Goal: Task Accomplishment & Management: Manage account settings

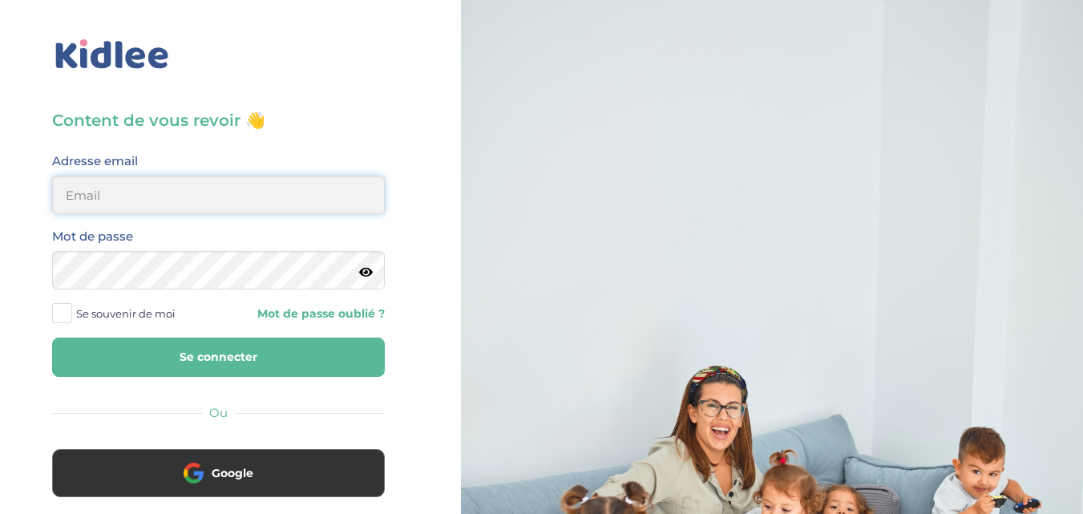
type input "[EMAIL_ADDRESS][DOMAIN_NAME]"
click at [222, 180] on input "[EMAIL_ADDRESS][DOMAIN_NAME]" at bounding box center [218, 195] width 333 height 38
click at [167, 362] on button "Se connecter" at bounding box center [218, 357] width 333 height 39
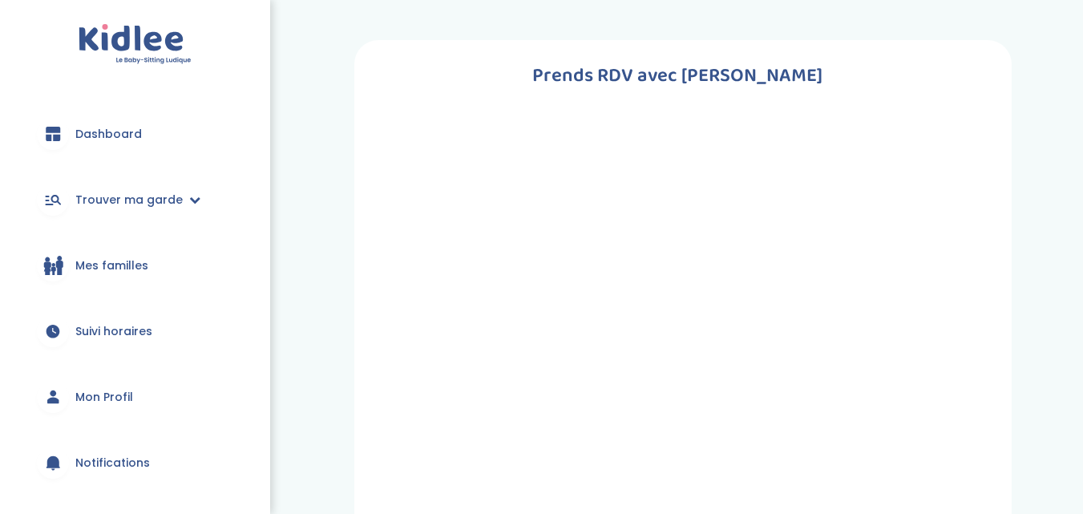
click at [432, 89] on h1 "Prends RDV avec [PERSON_NAME]" at bounding box center [676, 75] width 597 height 31
click at [104, 154] on link "Dashboard" at bounding box center [135, 134] width 222 height 58
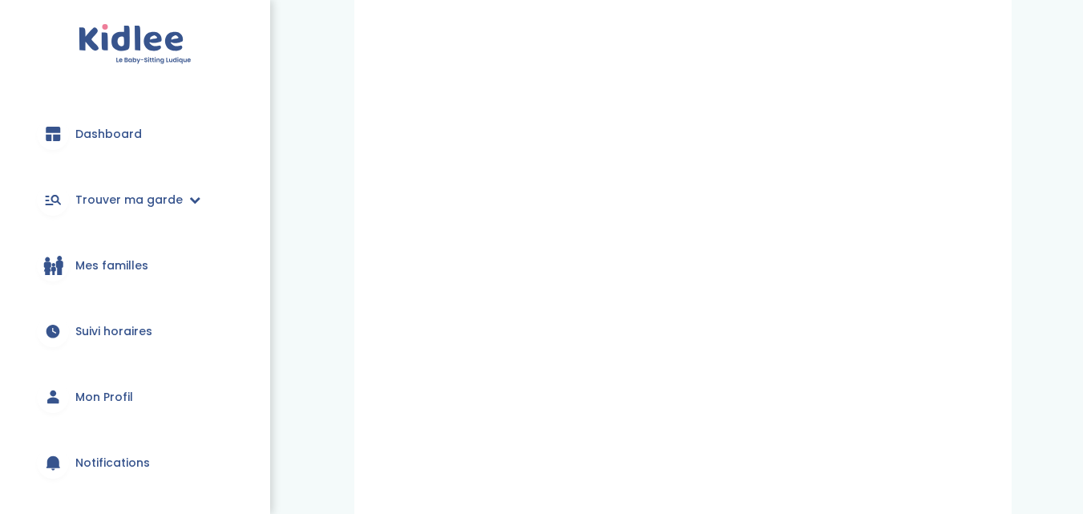
scroll to position [187, 0]
